Goal: Navigation & Orientation: Find specific page/section

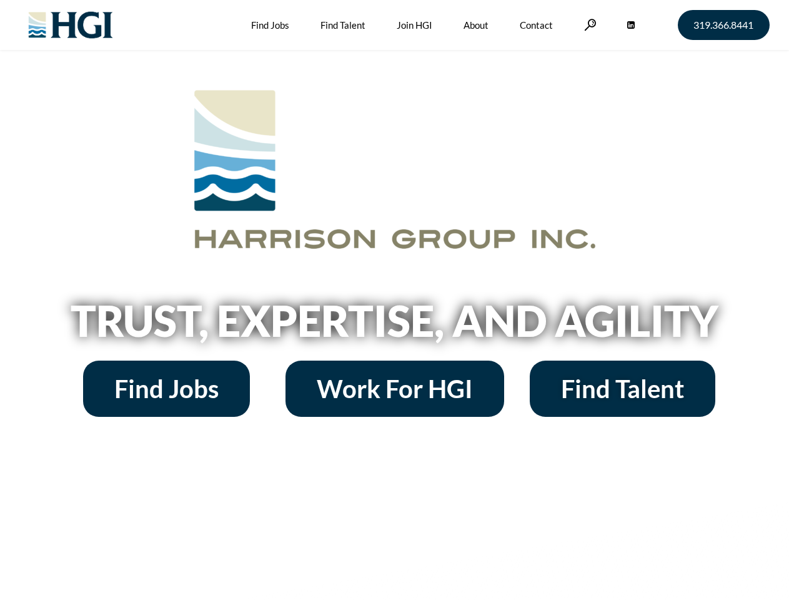
click at [394, 300] on h2 "Trust, Expertise, and Agility" at bounding box center [395, 320] width 712 height 42
click at [588, 24] on link at bounding box center [590, 25] width 12 height 12
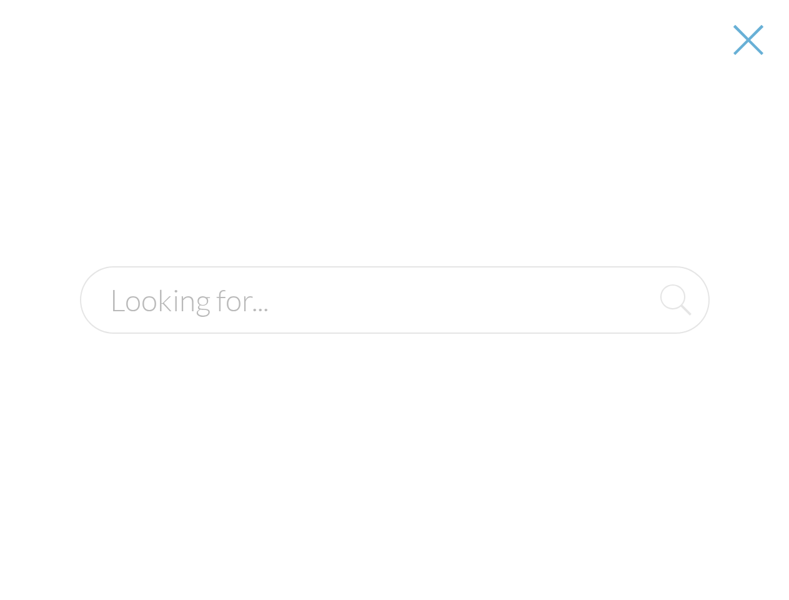
click at [394, 325] on h2 "Trust, Expertise, and Agility" at bounding box center [395, 320] width 712 height 42
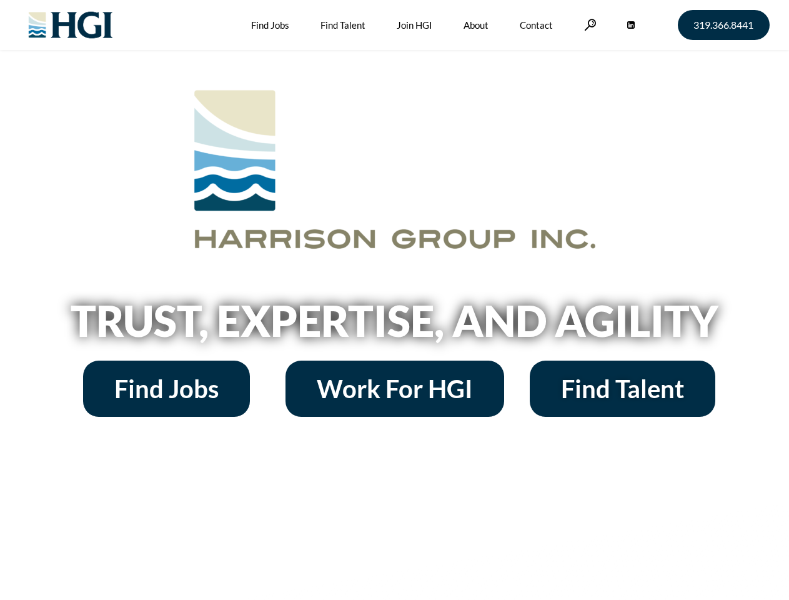
click at [394, 300] on h2 "Trust, Expertise, and Agility" at bounding box center [395, 320] width 712 height 42
click at [588, 24] on link at bounding box center [590, 25] width 12 height 12
